Goal: Information Seeking & Learning: Learn about a topic

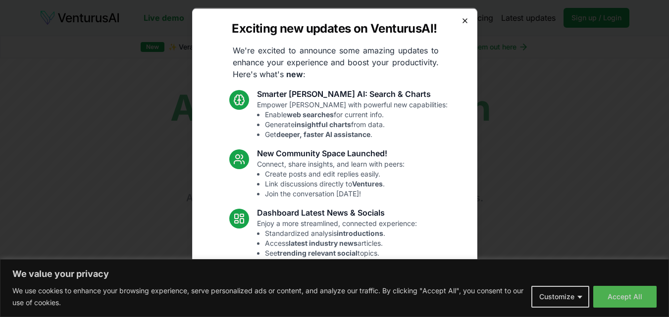
click at [461, 21] on icon "button" at bounding box center [465, 20] width 8 height 8
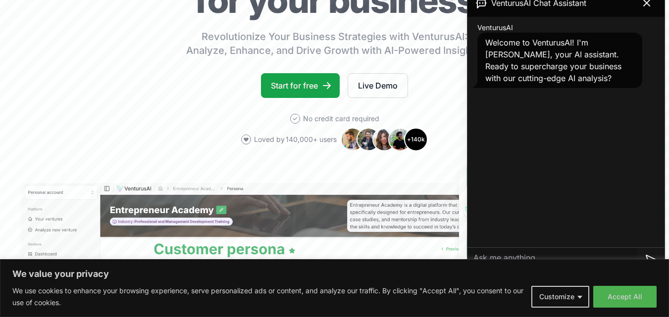
scroll to position [149, 0]
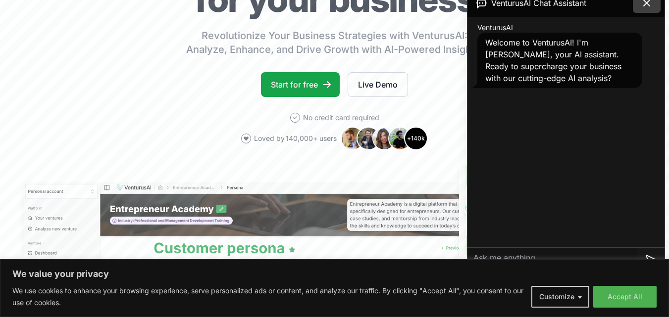
click at [647, 3] on icon at bounding box center [647, 3] width 6 height 6
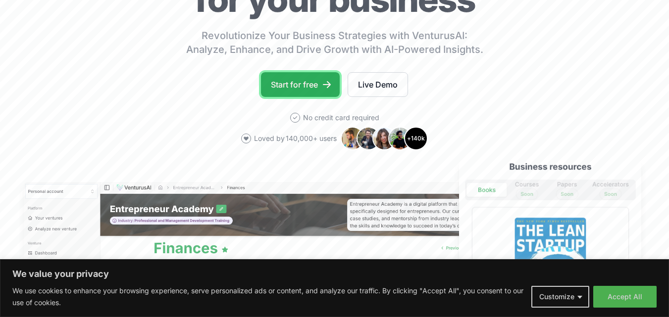
click at [313, 90] on link "Start for free" at bounding box center [300, 84] width 79 height 25
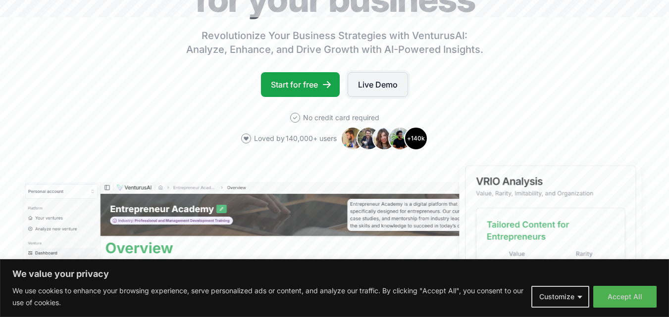
click at [387, 87] on link "Live Demo" at bounding box center [378, 84] width 60 height 25
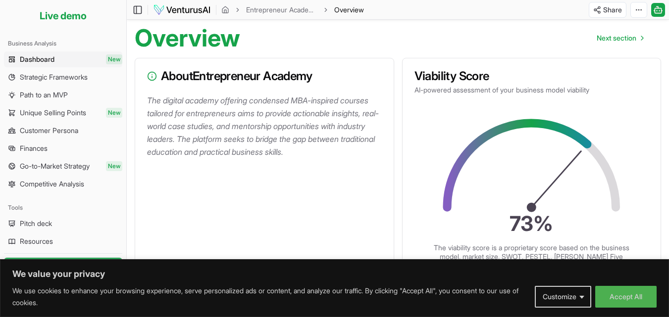
scroll to position [99, 0]
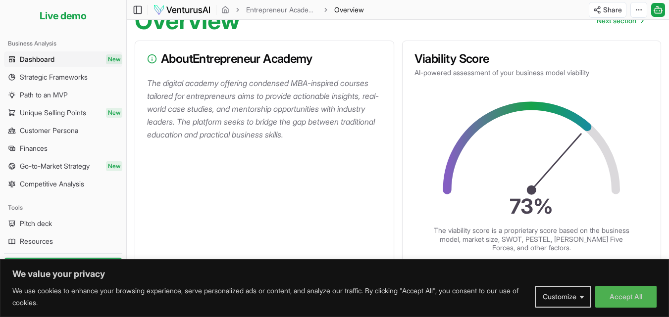
click at [275, 123] on p "The digital academy offering condensed MBA-inspired courses tailored for entrep…" at bounding box center [266, 109] width 239 height 64
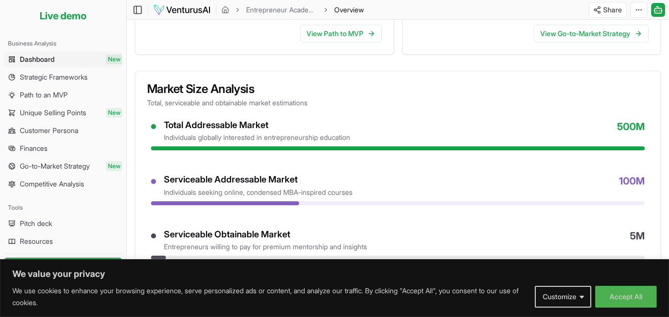
scroll to position [396, 0]
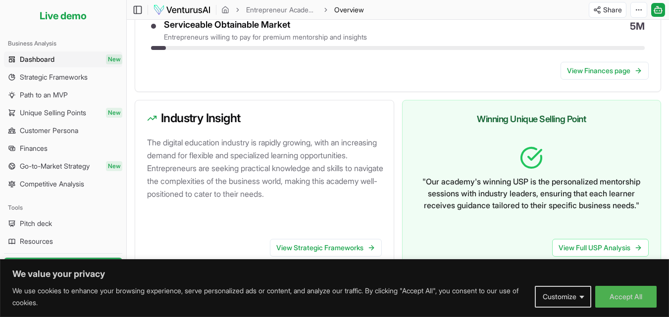
scroll to position [149, 0]
